Goal: Task Accomplishment & Management: Complete application form

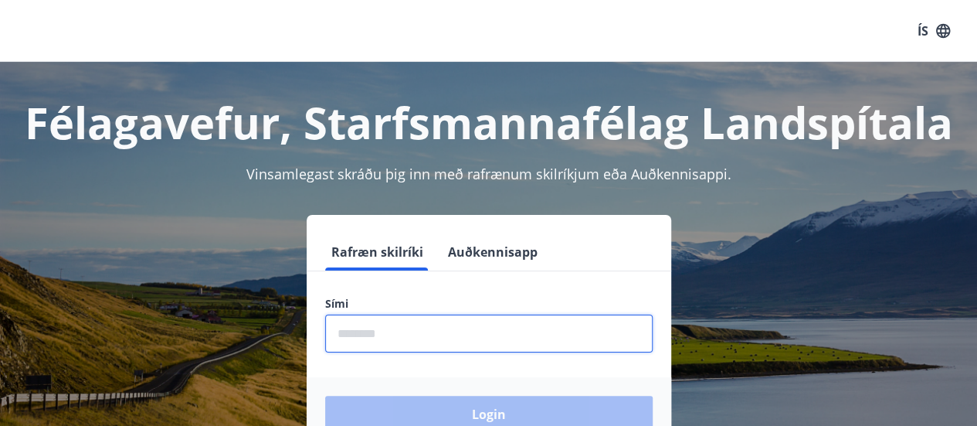
click at [490, 322] on input "phone" at bounding box center [488, 333] width 327 height 38
type input "********"
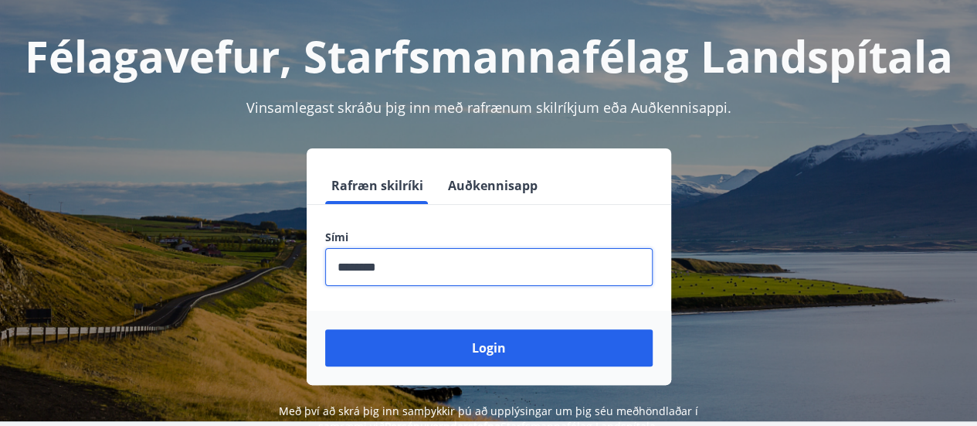
scroll to position [68, 0]
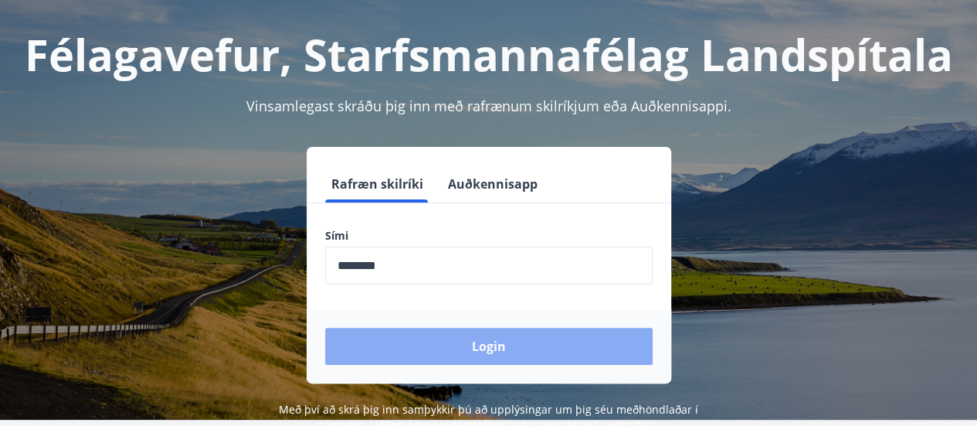
click at [494, 351] on button "Login" at bounding box center [488, 345] width 327 height 37
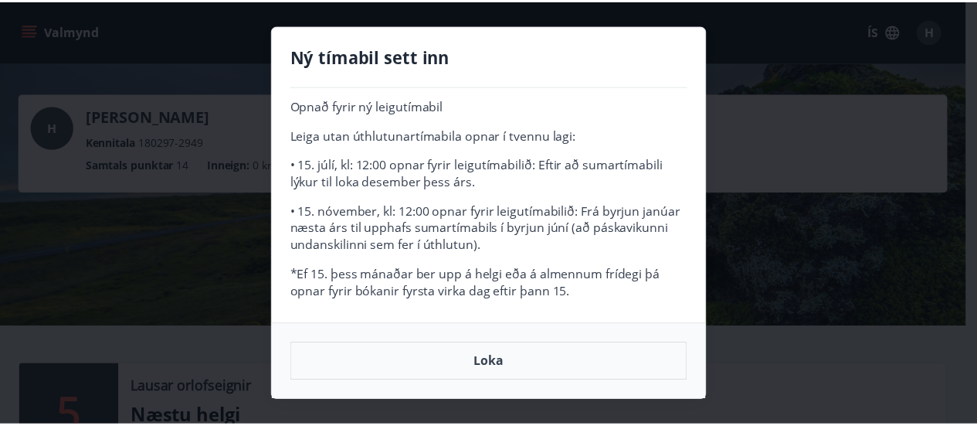
scroll to position [25, 0]
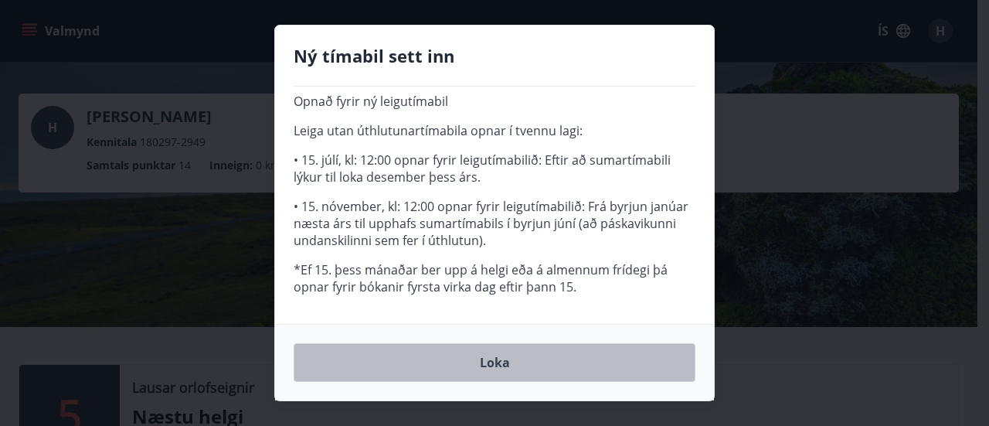
click at [511, 354] on button "Loka" at bounding box center [494, 362] width 402 height 39
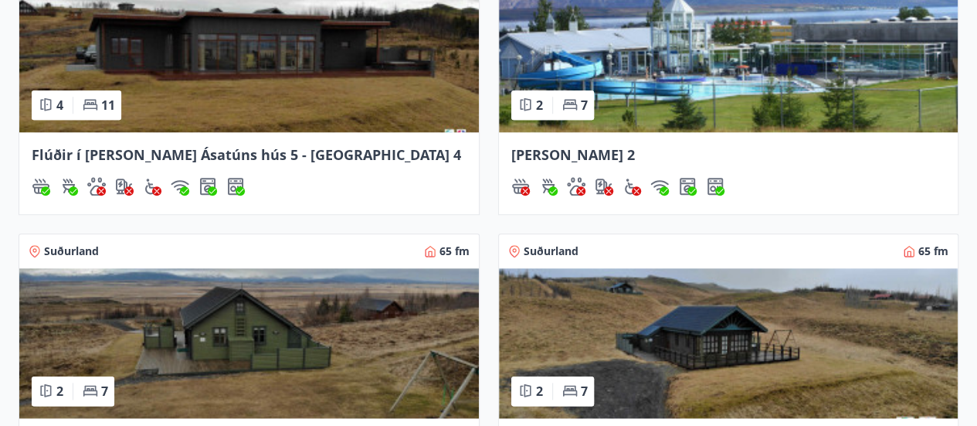
scroll to position [706, 0]
